Goal: Task Accomplishment & Management: Use online tool/utility

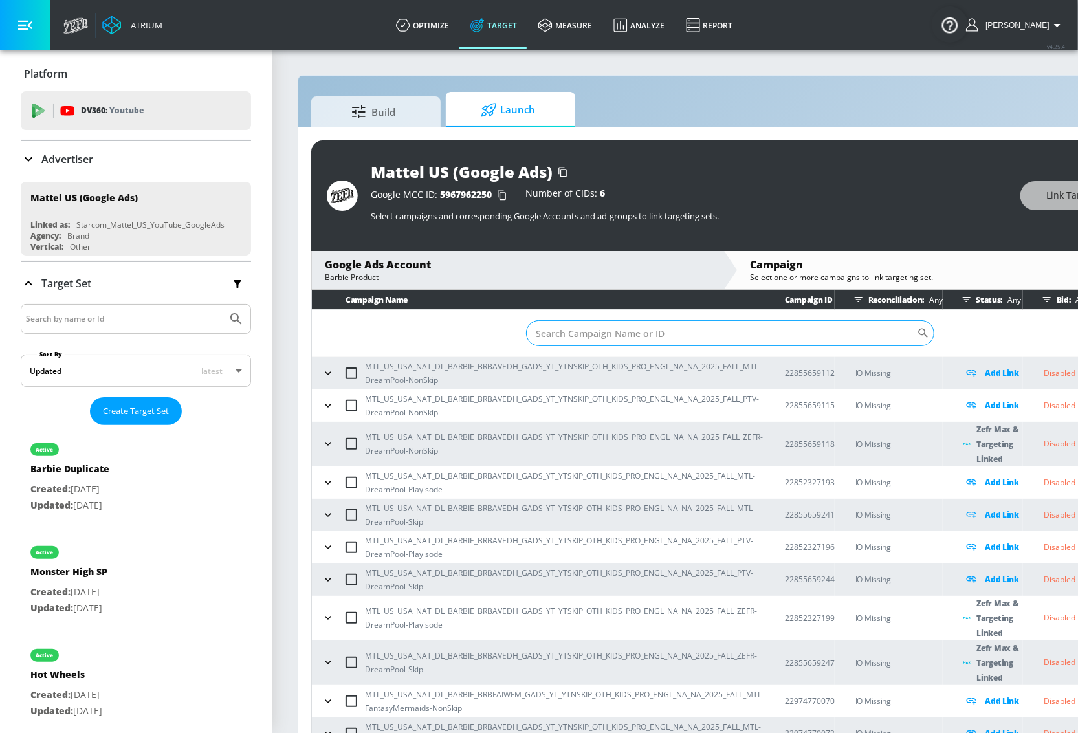
click at [732, 333] on input "Sort By" at bounding box center [721, 333] width 390 height 26
paste input "610-149-3284"
type input "610-149-3284"
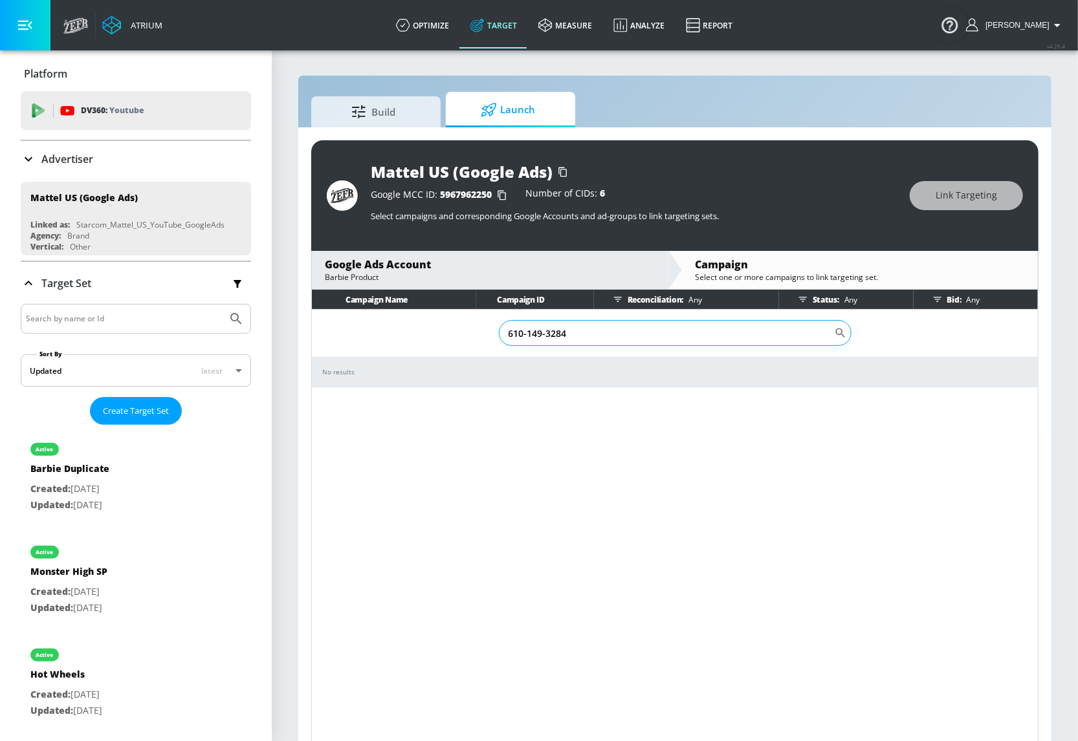
drag, startPoint x: 505, startPoint y: 333, endPoint x: 512, endPoint y: 335, distance: 8.0
click at [505, 333] on input "610-149-3284" at bounding box center [666, 333] width 335 height 26
click at [583, 331] on input "610-149-3284" at bounding box center [666, 333] width 335 height 26
drag, startPoint x: 583, startPoint y: 331, endPoint x: 442, endPoint y: 320, distance: 142.1
click at [440, 321] on td "610-149-3284 ​" at bounding box center [675, 333] width 726 height 47
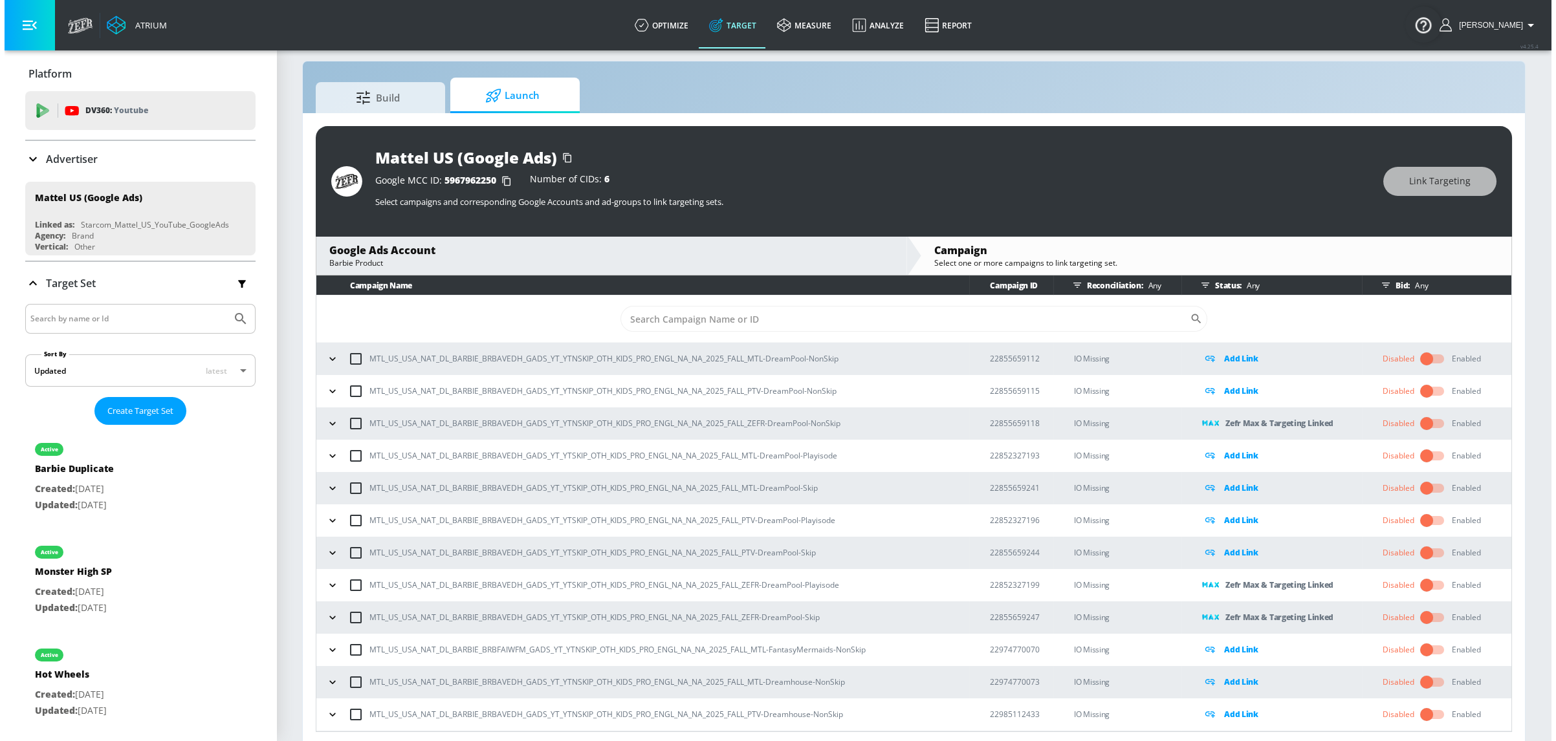
scroll to position [18, 0]
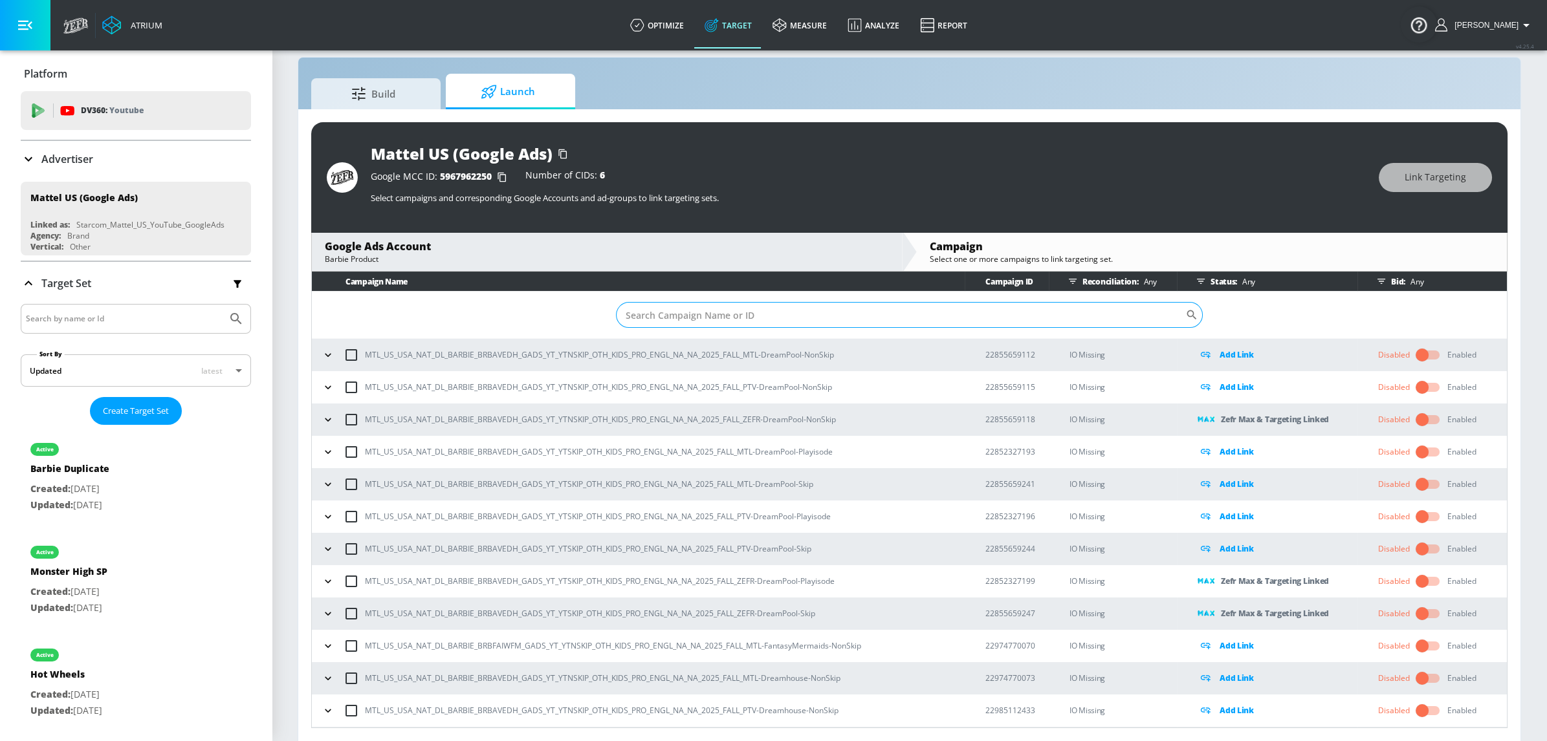
click at [749, 308] on input "Sort By" at bounding box center [901, 315] width 570 height 26
click at [834, 316] on input "Sort By" at bounding box center [901, 315] width 570 height 26
paste input "610-149-3284"
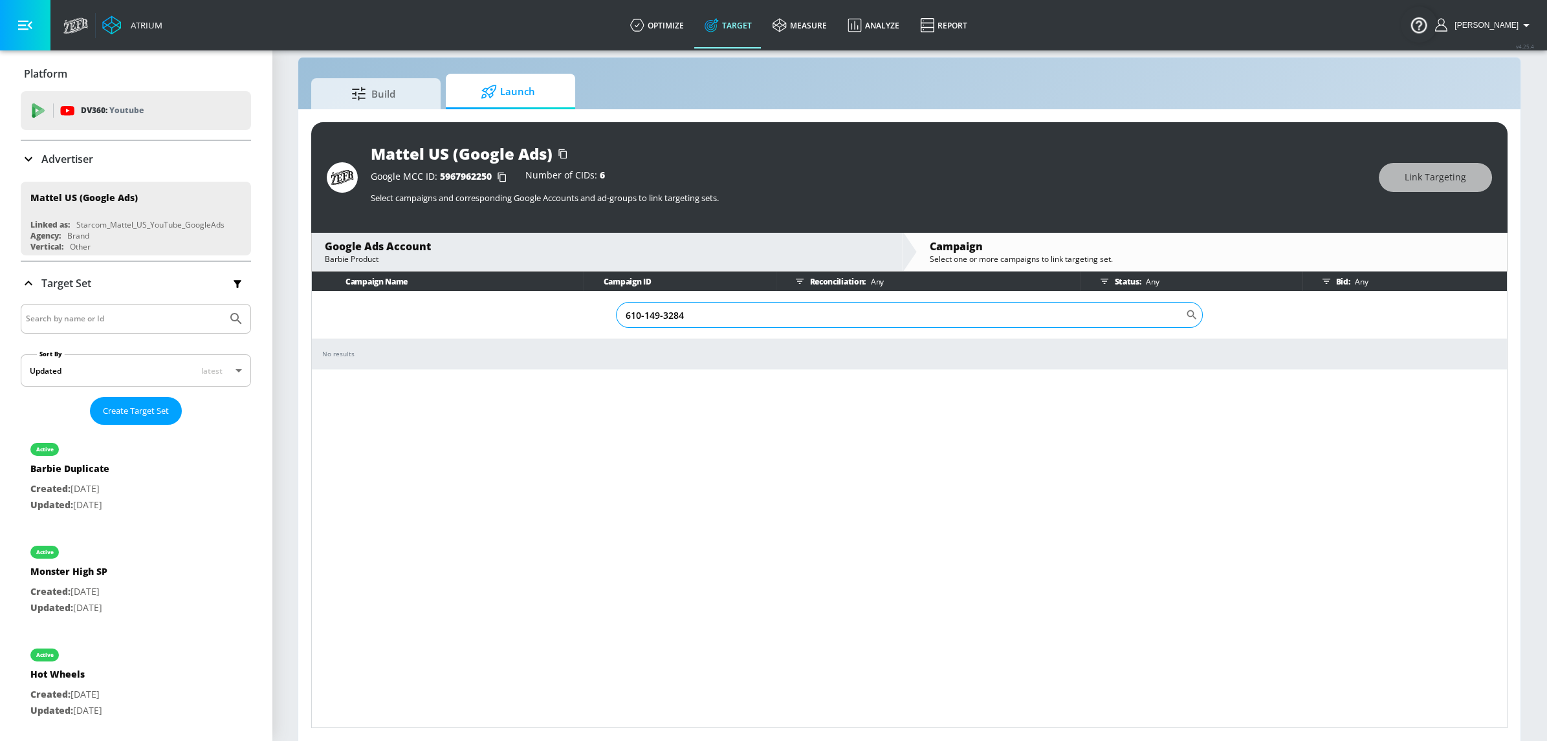
click at [866, 321] on input "610-149-3284" at bounding box center [901, 315] width 570 height 26
drag, startPoint x: 790, startPoint y: 315, endPoint x: 622, endPoint y: 315, distance: 168.8
click at [628, 316] on input "610-149-3284" at bounding box center [901, 315] width 570 height 26
click at [700, 312] on input "610-149-3284" at bounding box center [901, 315] width 570 height 26
click at [702, 314] on input "610-149-3284" at bounding box center [901, 315] width 570 height 26
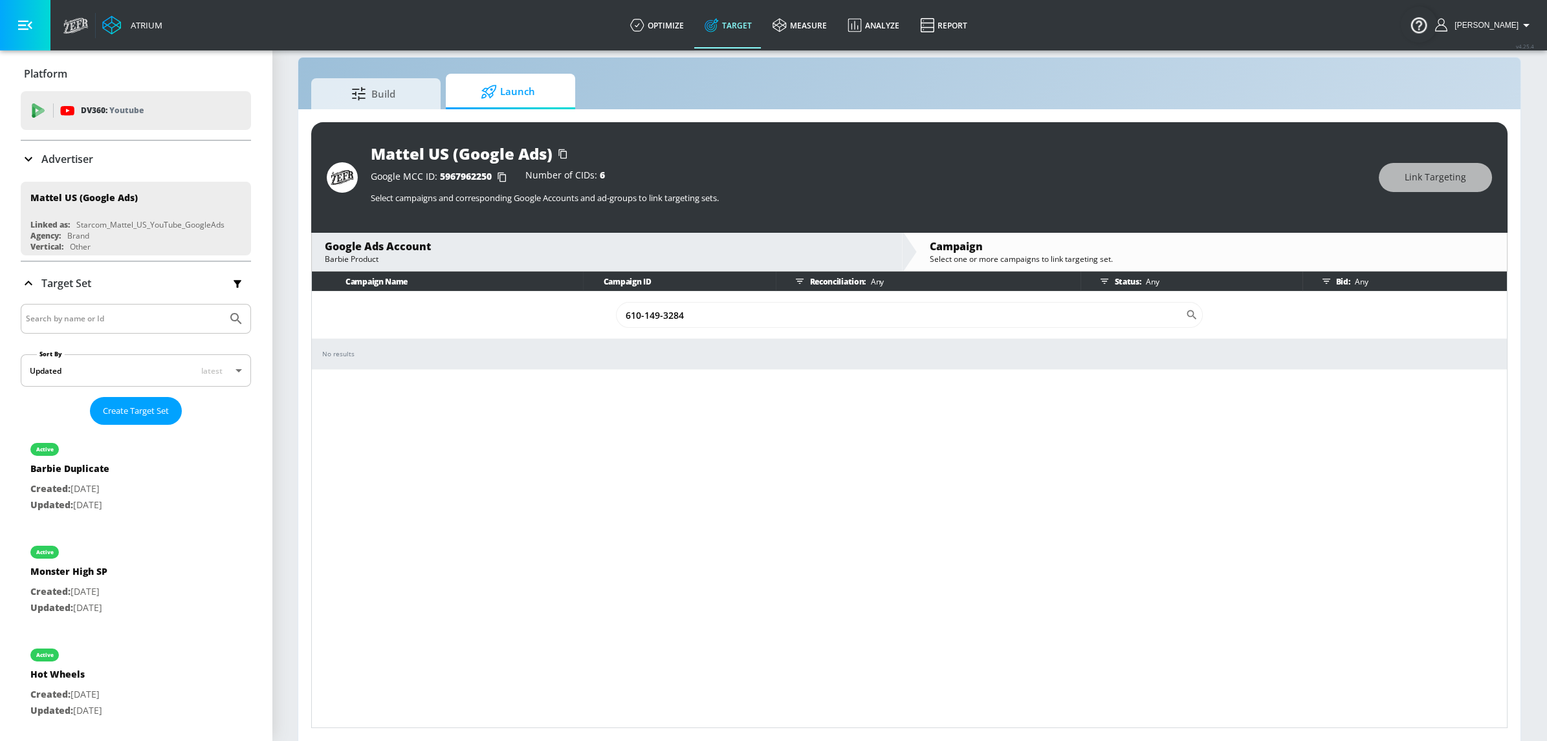
drag, startPoint x: 636, startPoint y: 311, endPoint x: 574, endPoint y: 303, distance: 63.2
click at [570, 306] on td "610-149-3284 ​" at bounding box center [909, 315] width 1195 height 47
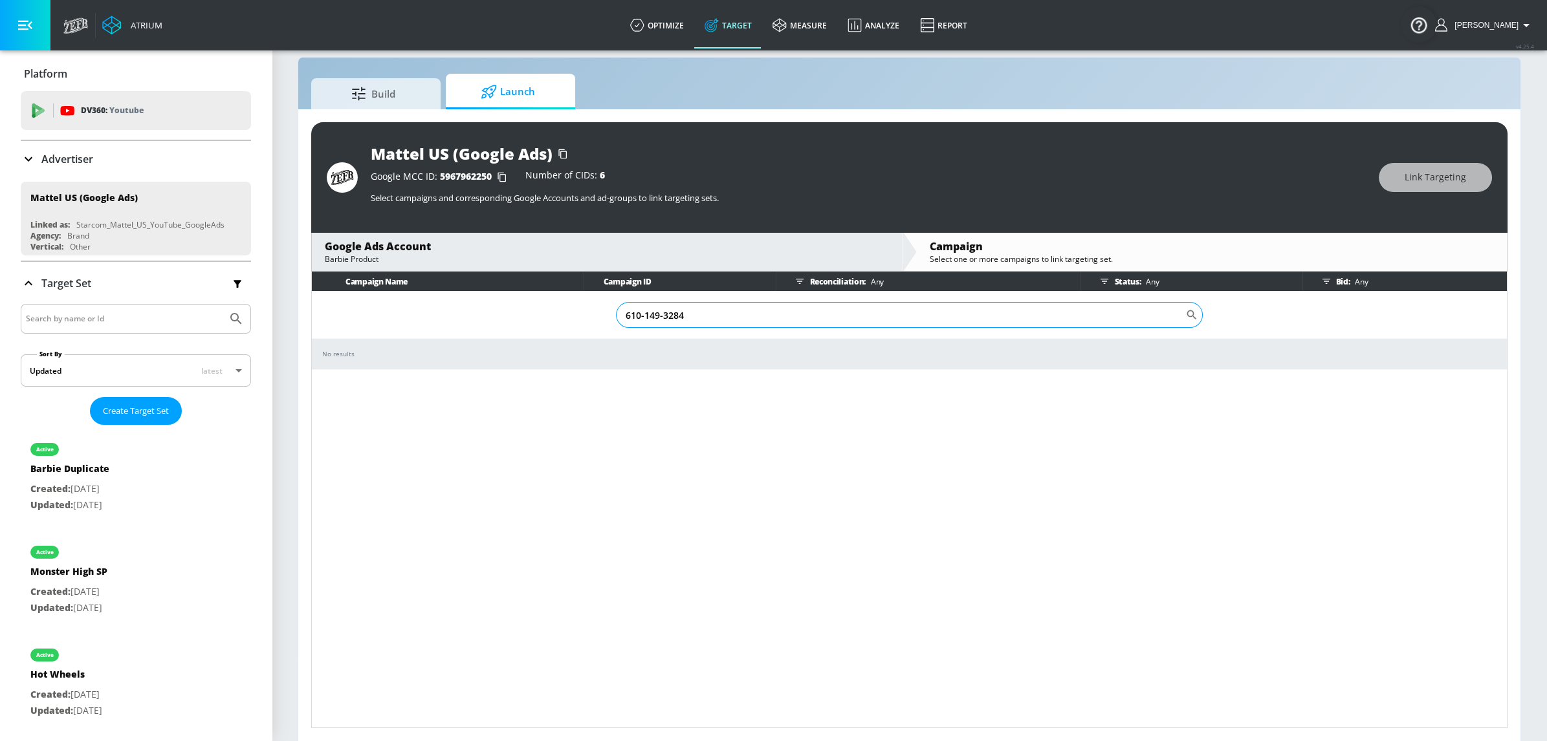
paste input "22985112436"
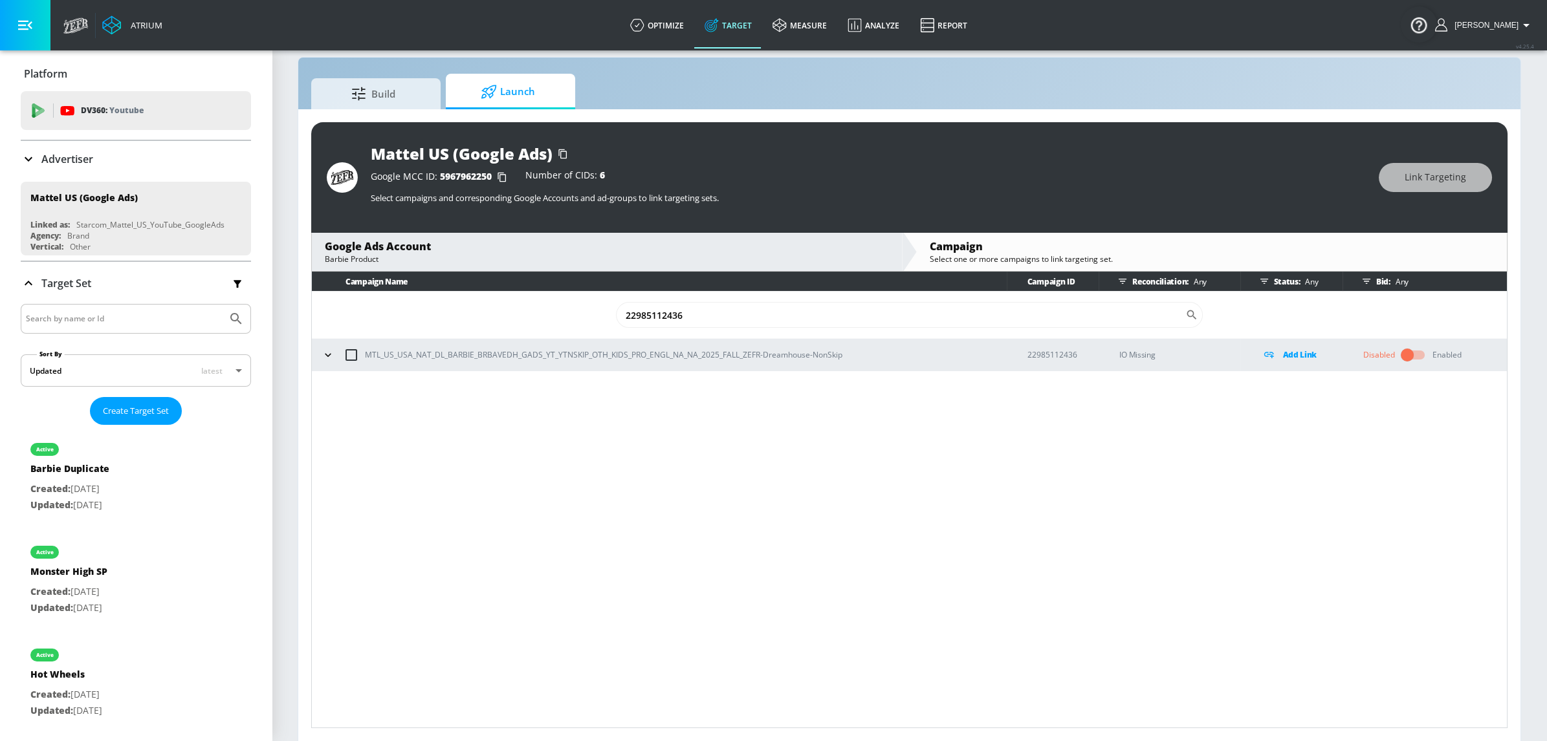
type input "22985112436"
click at [321, 353] on icon "button" at bounding box center [327, 355] width 13 height 13
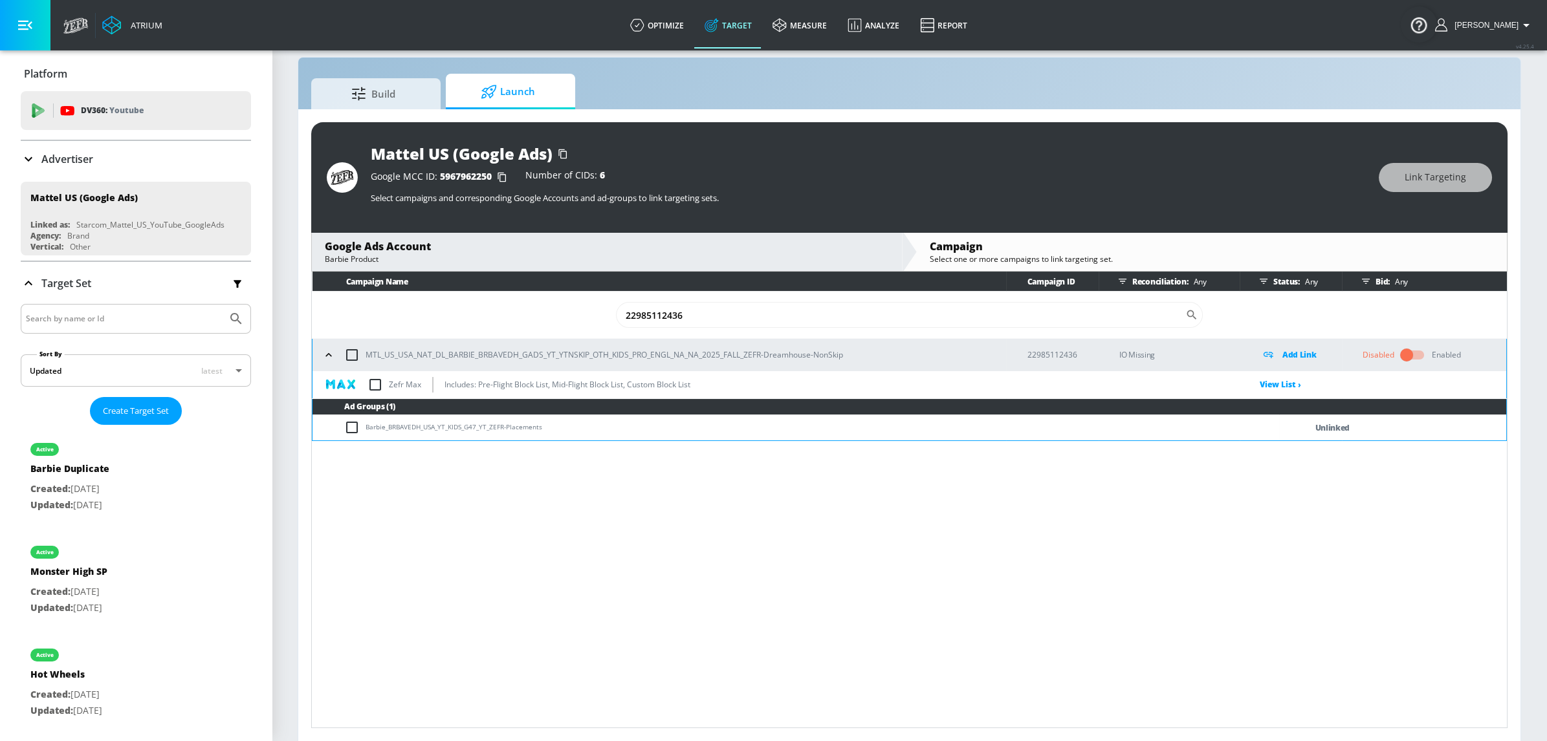
click at [851, 480] on div "Campaign Name Campaign ID Reconciliation: Any Status: Any Bid: Any 22985112436 …" at bounding box center [909, 500] width 1196 height 457
click at [354, 424] on input "checkbox" at bounding box center [354, 428] width 21 height 16
checkbox input "true"
click at [1008, 177] on span "Link Targeting" at bounding box center [1434, 177] width 61 height 16
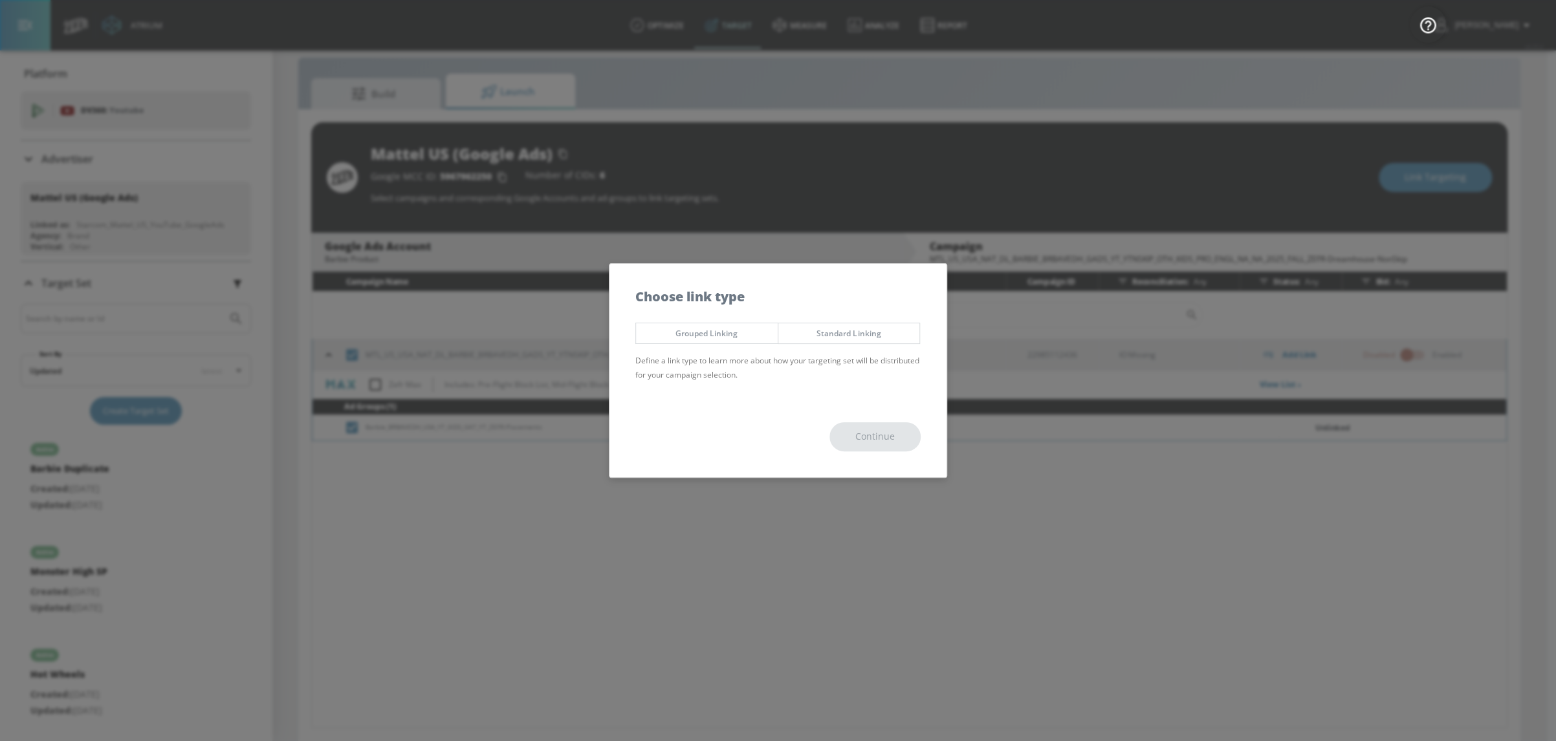
click at [843, 334] on span "Standard Linking" at bounding box center [849, 334] width 122 height 14
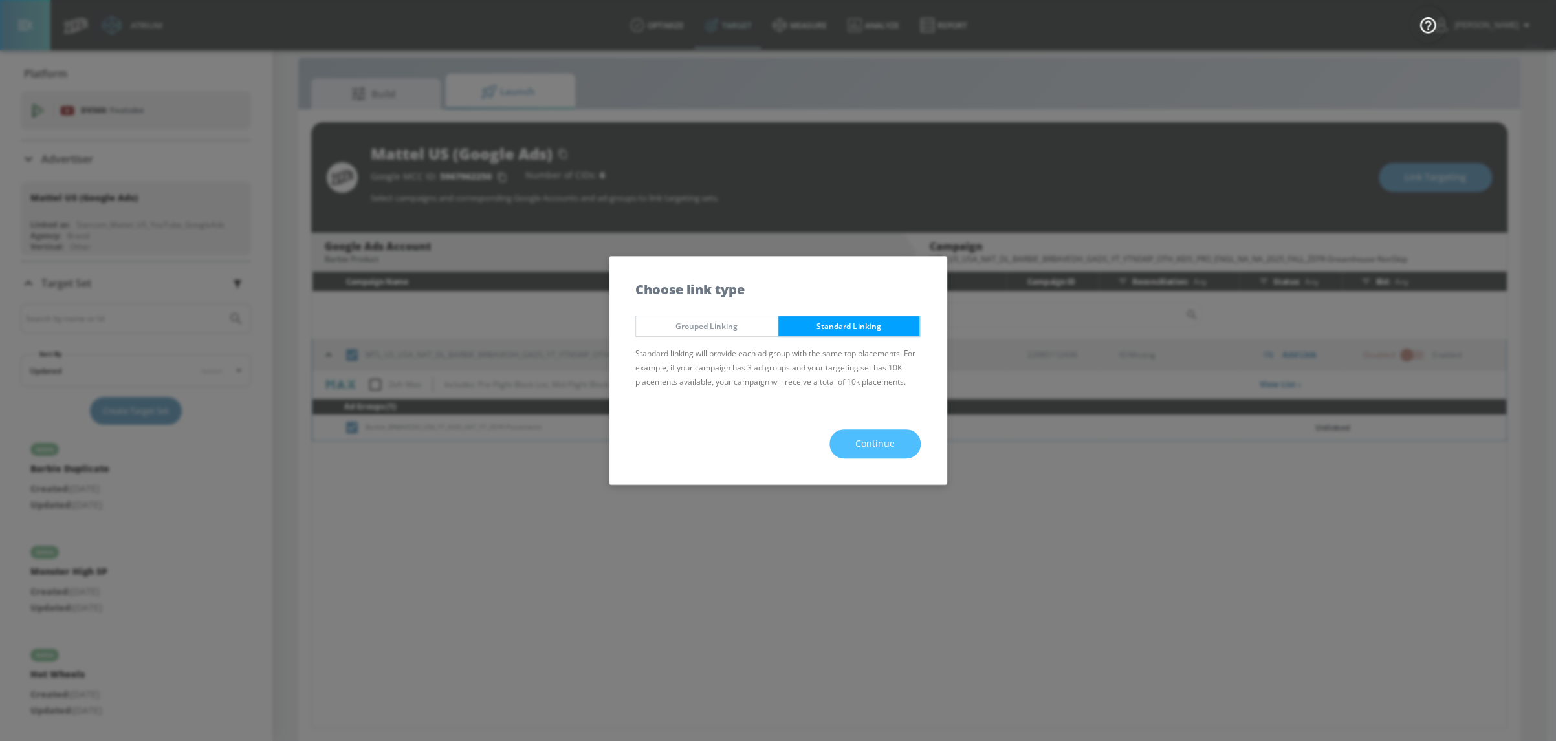
click at [873, 439] on span "Continue" at bounding box center [874, 444] width 39 height 16
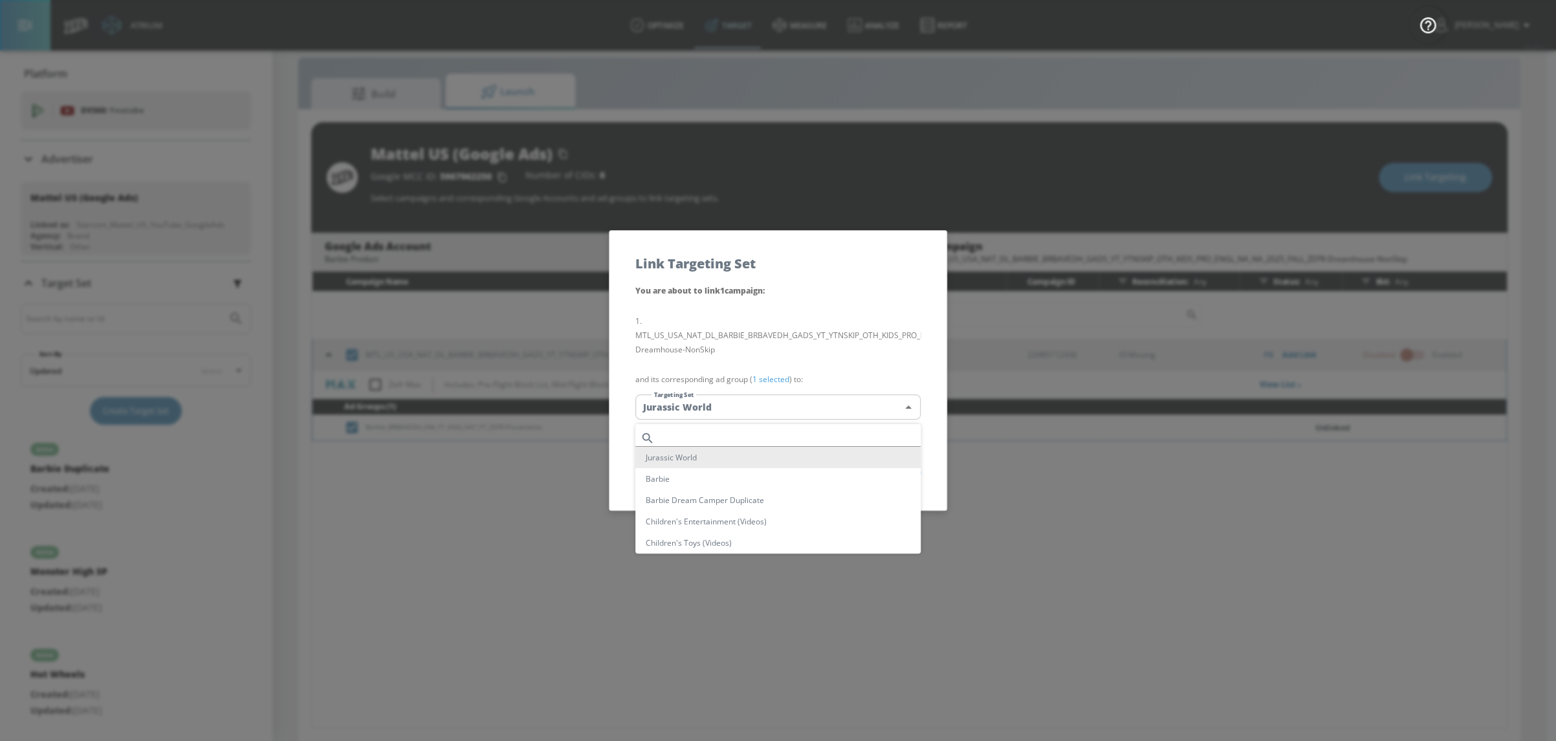
click at [795, 417] on body "Atrium optimize Target measure Analyze Report optimize Target measure Analyze R…" at bounding box center [778, 362] width 1556 height 760
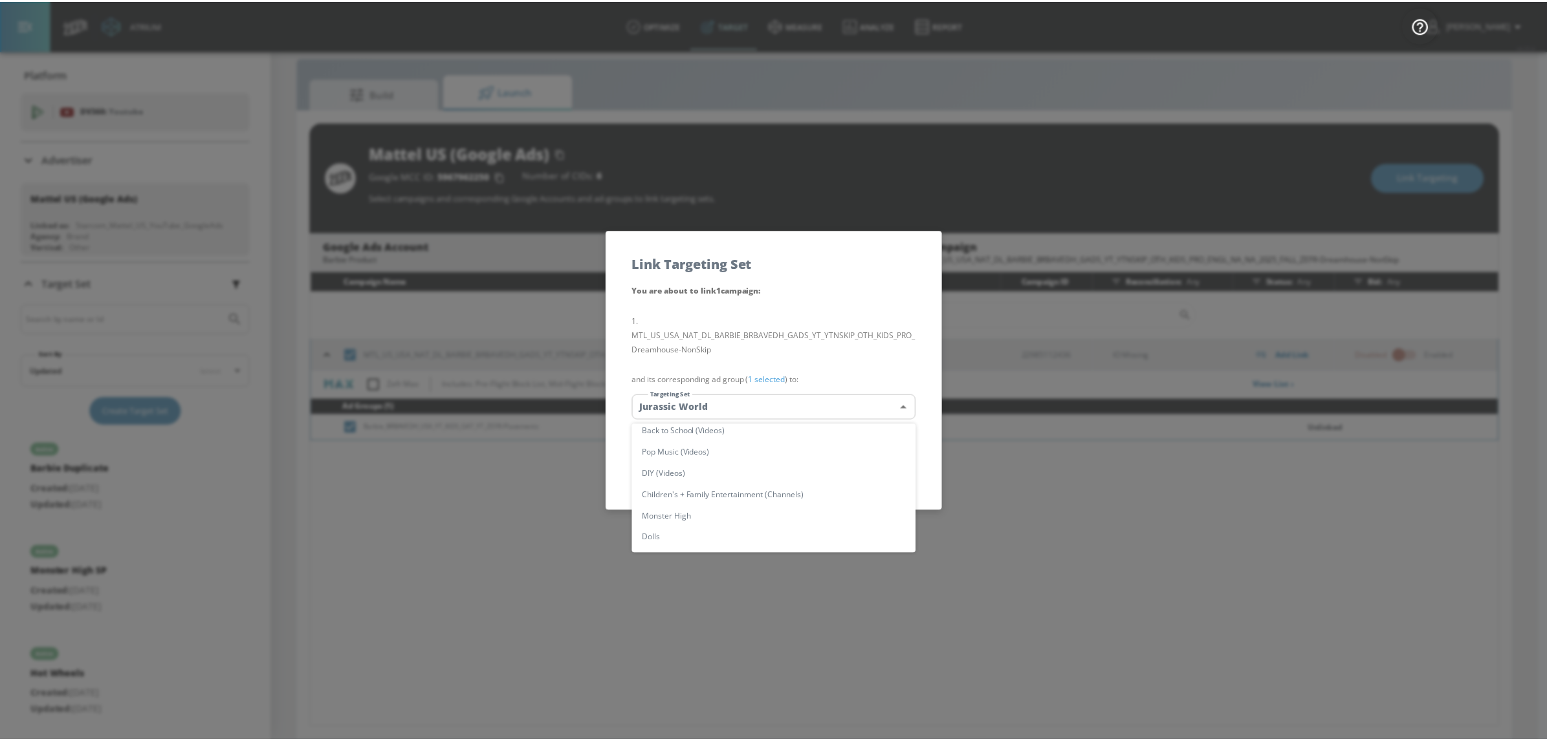
scroll to position [218, 0]
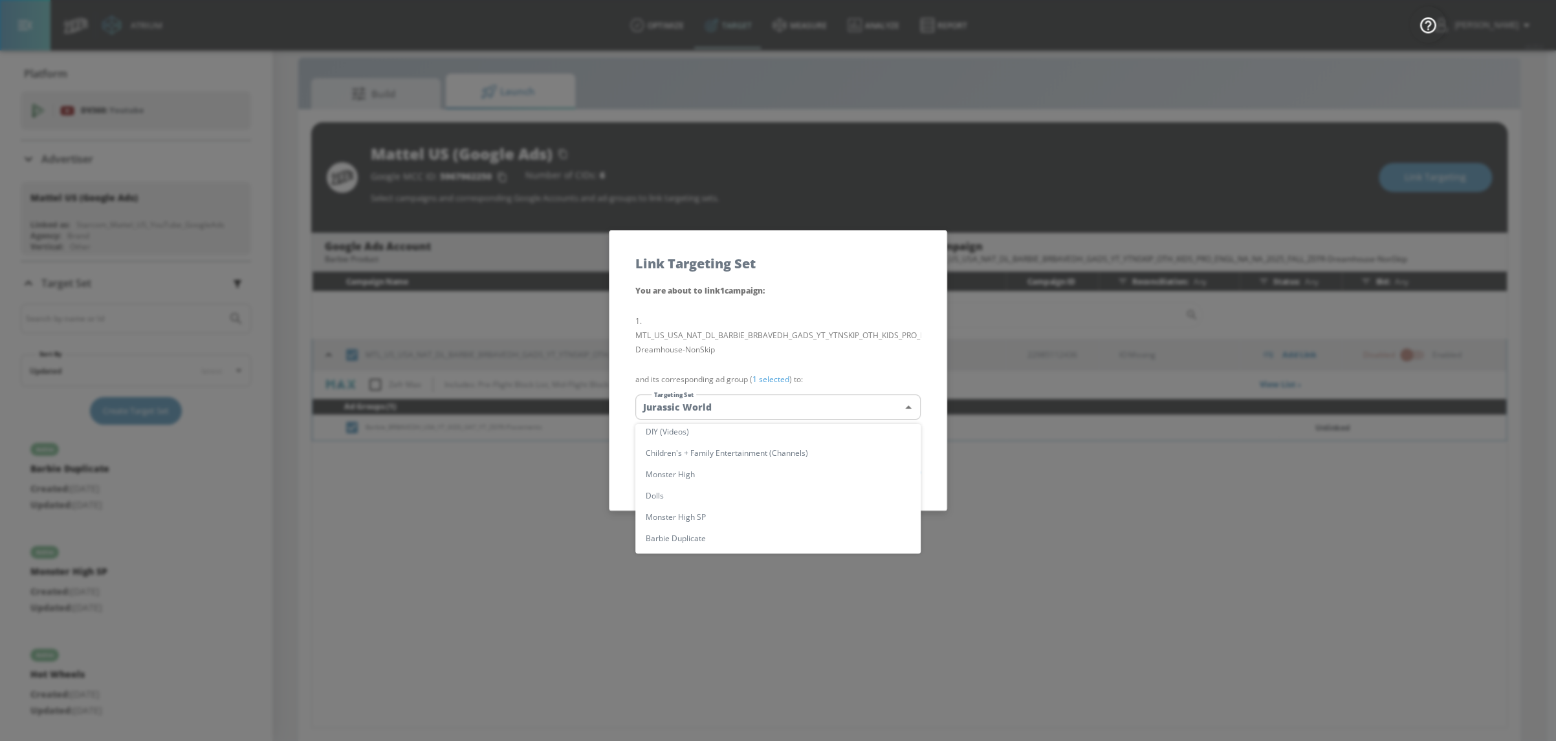
click at [852, 338] on div at bounding box center [778, 370] width 1556 height 741
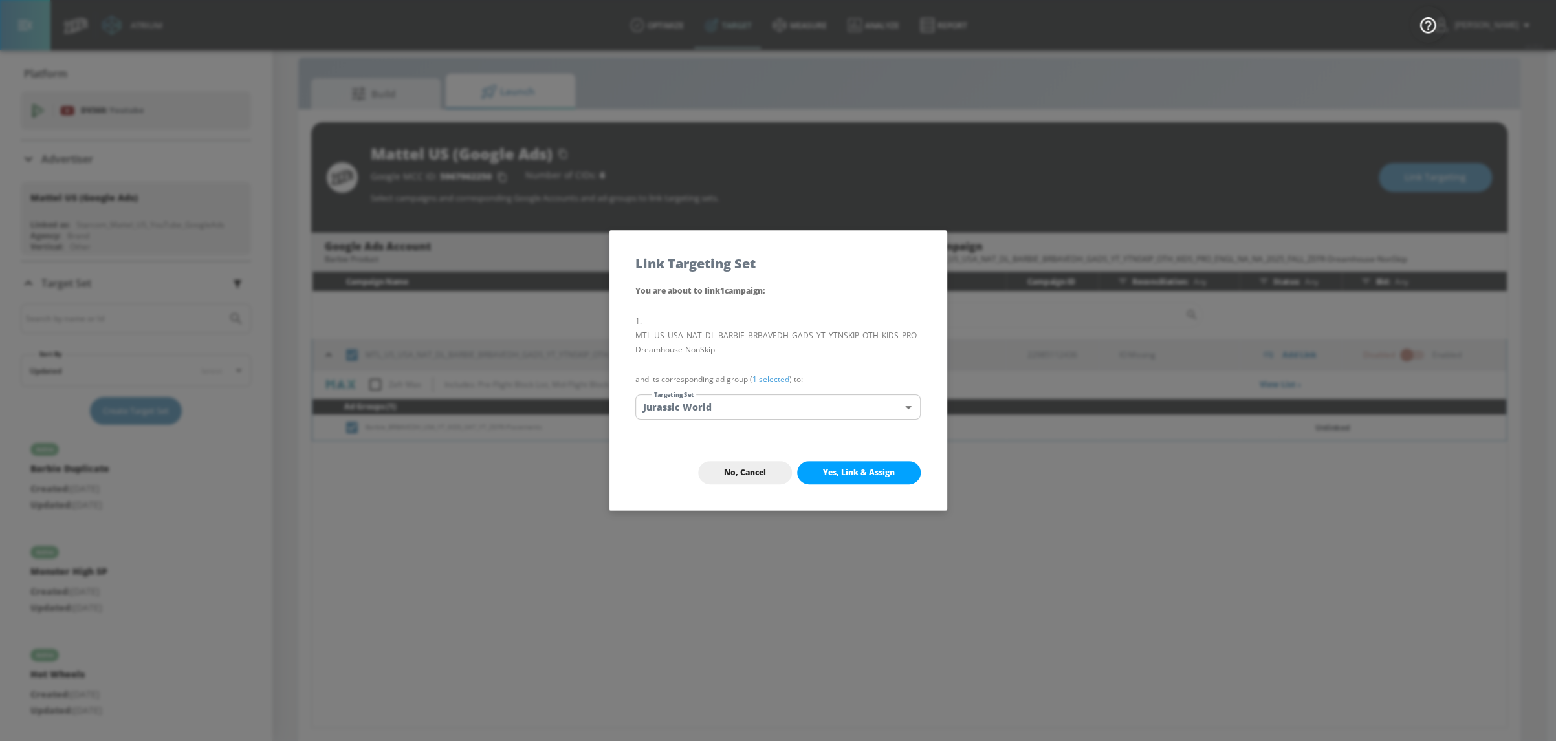
click at [750, 478] on span "No, Cancel" at bounding box center [745, 473] width 42 height 10
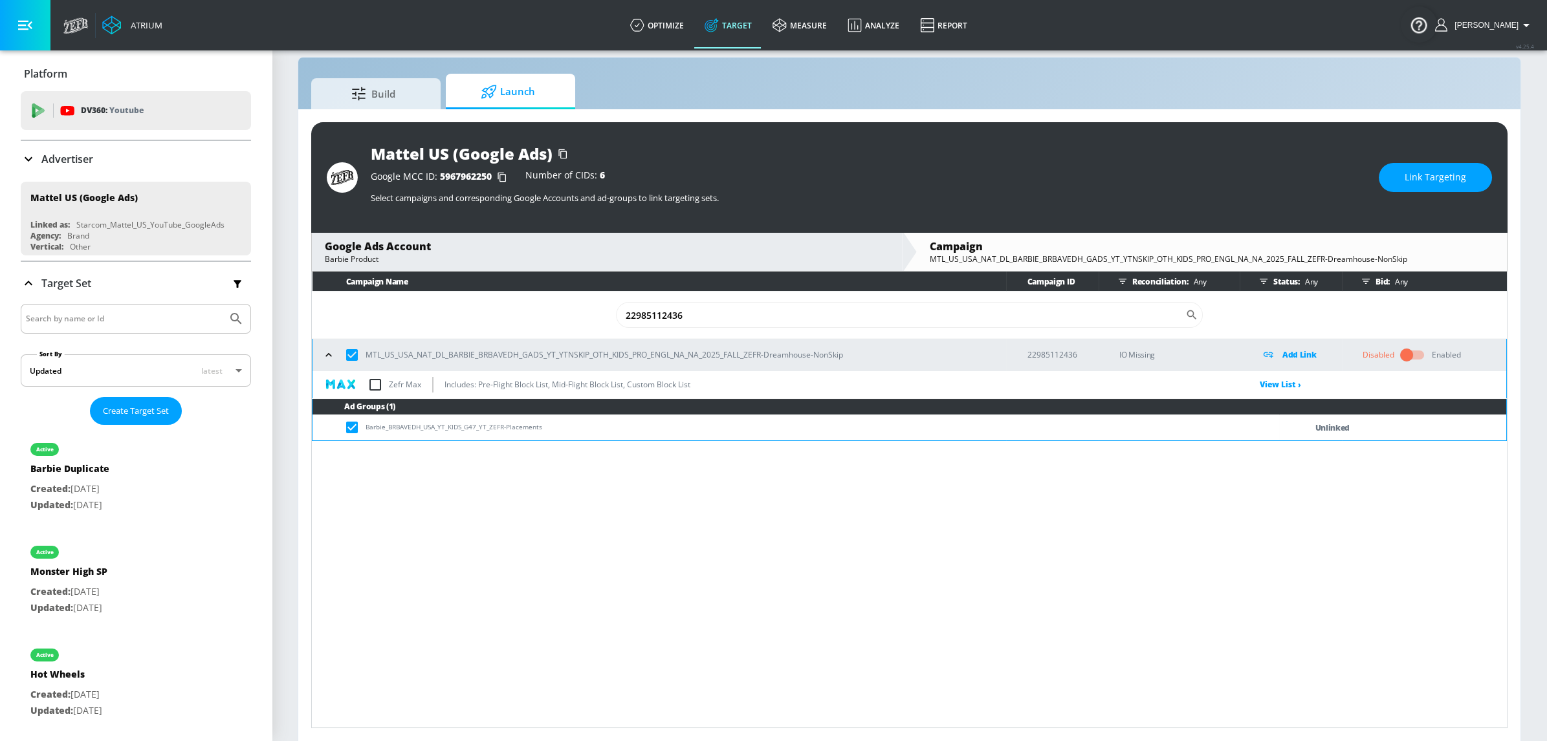
click at [699, 503] on div "Campaign Name Campaign ID Reconciliation: Any Status: Any Bid: Any 22985112436 …" at bounding box center [909, 500] width 1196 height 457
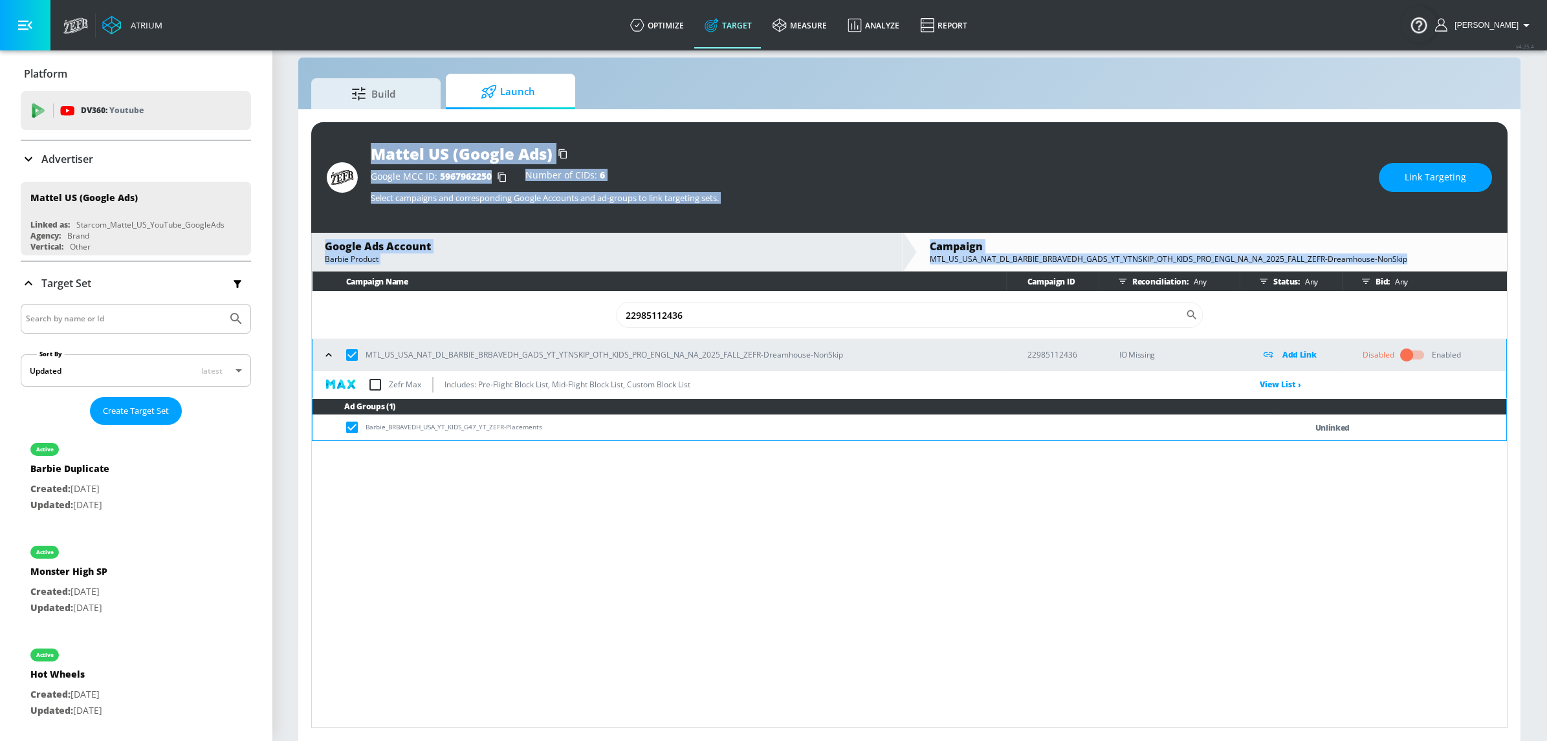
drag, startPoint x: 303, startPoint y: 130, endPoint x: 585, endPoint y: 497, distance: 463.0
click at [585, 497] on div "Mattel US (Google Ads) Google MCC ID: 5967962250 Number of CIDs: 6 Select campa…" at bounding box center [909, 425] width 1222 height 632
click at [608, 489] on div "Campaign Name Campaign ID Reconciliation: Any Status: Any Bid: Any 22985112436 …" at bounding box center [909, 500] width 1196 height 457
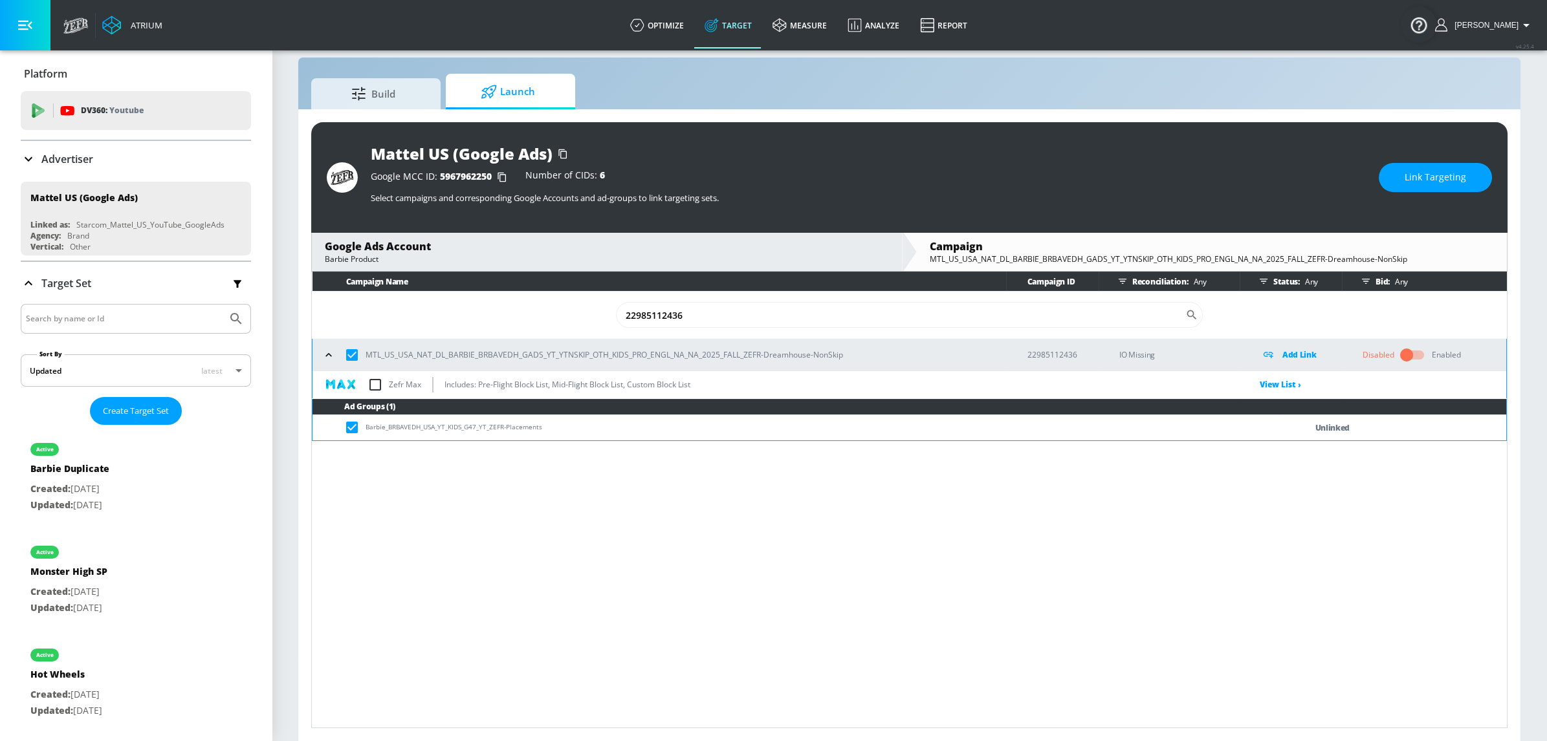
click at [616, 497] on div "Campaign Name Campaign ID Reconciliation: Any Status: Any Bid: Any 22985112436 …" at bounding box center [909, 500] width 1196 height 457
click at [1008, 530] on div "Campaign Name Campaign ID Reconciliation: Any Status: Any Bid: Any 22985112436 …" at bounding box center [909, 500] width 1196 height 457
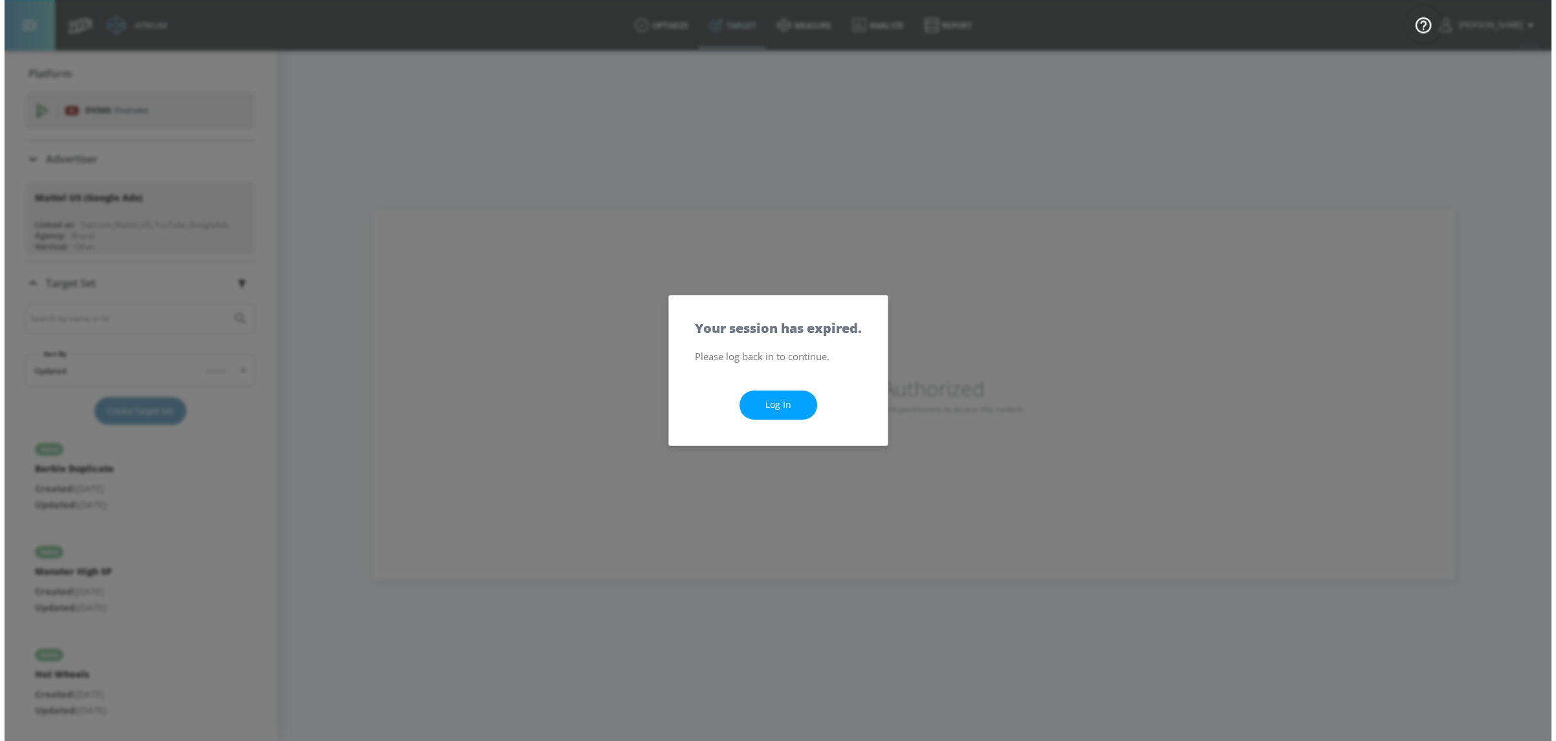
scroll to position [0, 0]
